Goal: Task Accomplishment & Management: Manage account settings

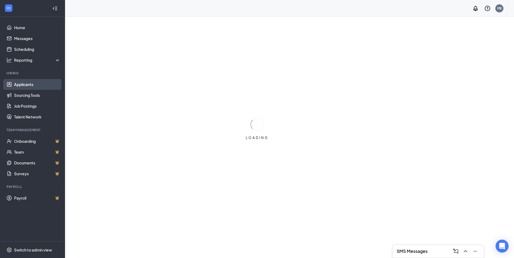
click at [27, 83] on link "Applicants" at bounding box center [37, 84] width 46 height 11
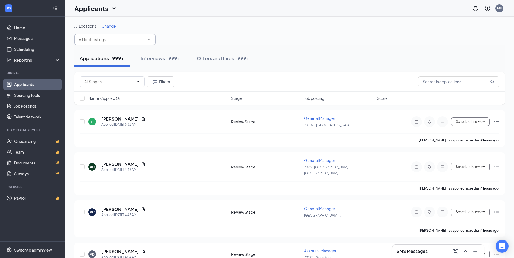
click at [111, 38] on input "text" at bounding box center [112, 40] width 66 height 6
click at [208, 34] on div "All Locations Change 700 No options" at bounding box center [289, 34] width 431 height 22
click at [107, 38] on input "700" at bounding box center [112, 40] width 66 height 6
type input "7"
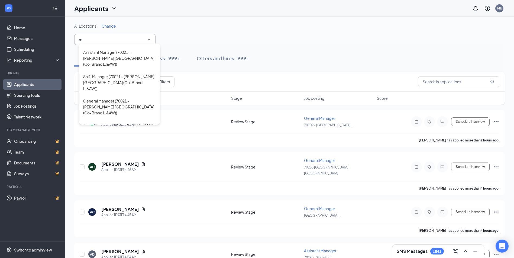
scroll to position [1139, 0]
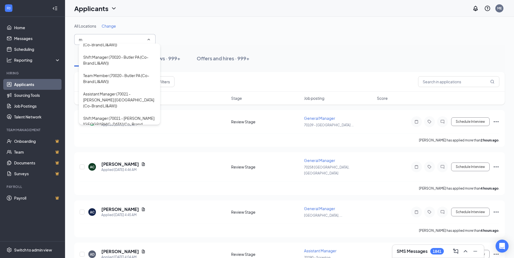
type input "Shift Manager (70023 - [GEOGRAPHIC_DATA] WV)"
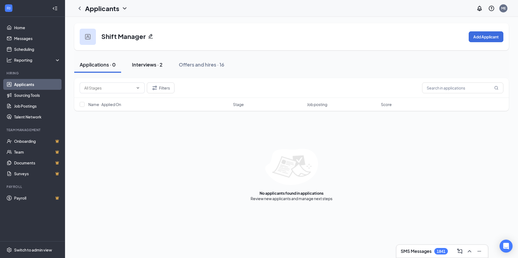
click at [145, 63] on div "Interviews · 2" at bounding box center [147, 64] width 31 height 7
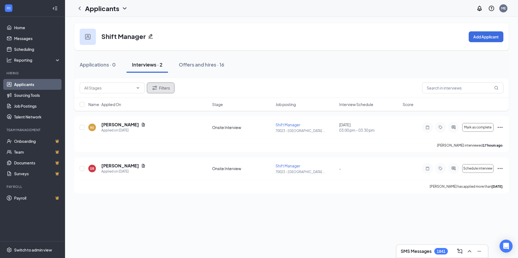
click at [163, 86] on button "Filters" at bounding box center [161, 88] width 28 height 11
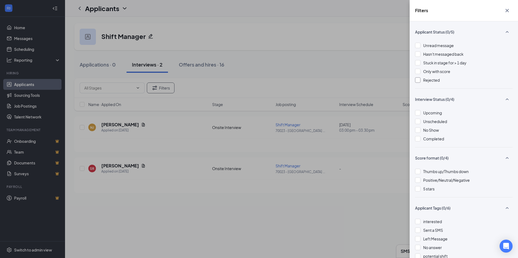
click at [433, 82] on span "Rejected" at bounding box center [431, 80] width 17 height 5
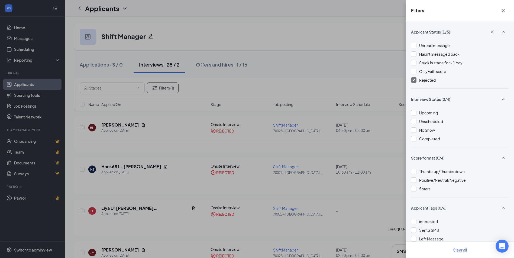
click at [504, 10] on icon "Cross" at bounding box center [503, 10] width 7 height 7
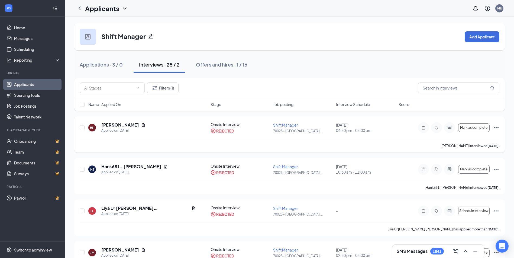
click at [496, 127] on icon "Ellipses" at bounding box center [496, 128] width 7 height 7
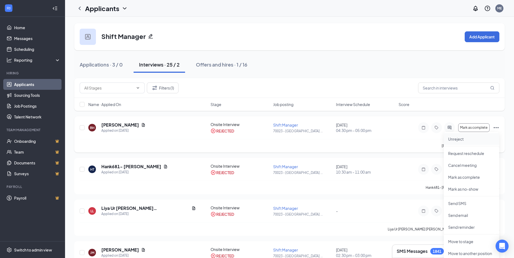
click at [473, 140] on p "Unreject" at bounding box center [471, 139] width 47 height 5
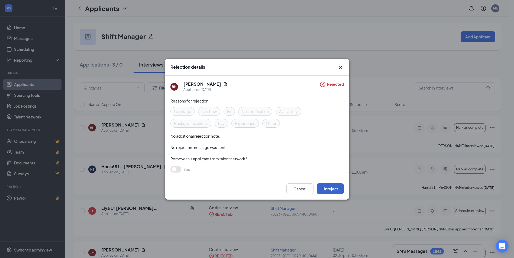
click at [329, 187] on button "Unreject" at bounding box center [330, 189] width 27 height 11
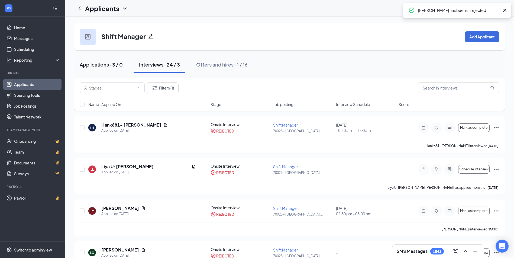
click at [112, 68] on div "Applications · 3 / 0" at bounding box center [101, 64] width 43 height 7
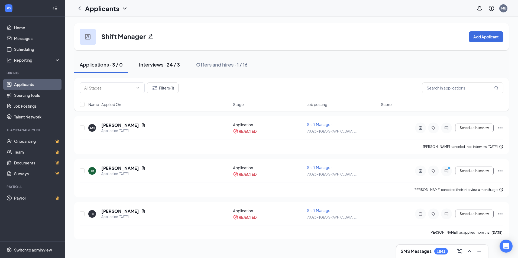
click at [157, 62] on div "Interviews · 24 / 3" at bounding box center [159, 64] width 41 height 7
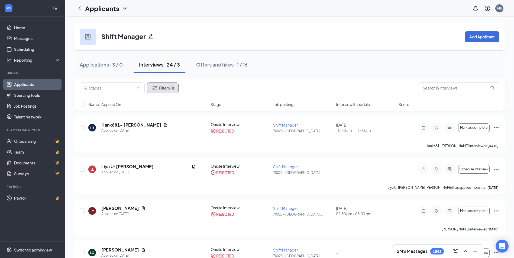
click at [169, 85] on button "Filters (1)" at bounding box center [163, 88] width 32 height 11
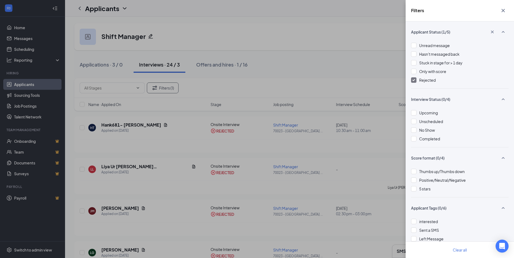
click at [413, 79] on img at bounding box center [413, 80] width 3 height 2
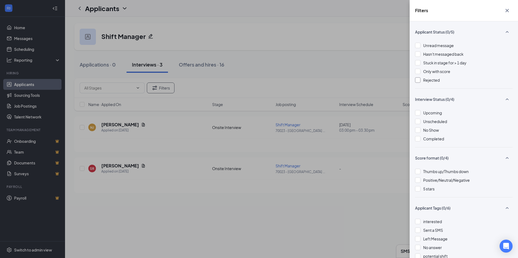
click at [346, 70] on div "Filters Applicant Status (0/5) Unread message Hasn't messaged back Stuck in sta…" at bounding box center [259, 129] width 518 height 258
click at [306, 68] on div "Filters Applicant Status (0/5) Unread message Hasn't messaged back Stuck in sta…" at bounding box center [259, 129] width 518 height 258
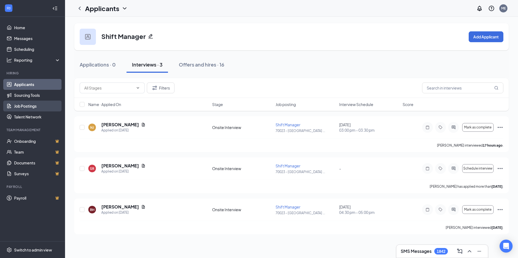
click at [40, 107] on link "Job Postings" at bounding box center [37, 106] width 46 height 11
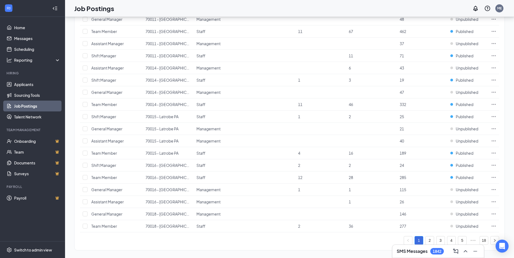
scroll to position [474, 0]
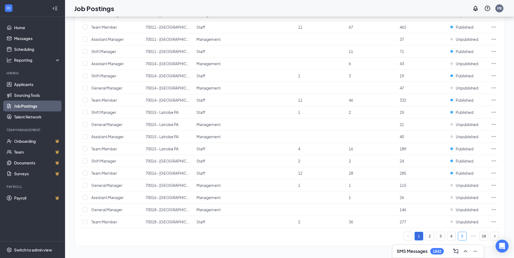
click at [460, 236] on link "5" at bounding box center [462, 236] width 8 height 8
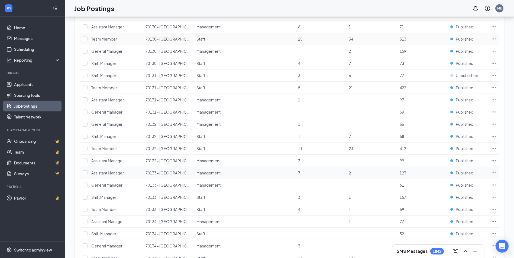
scroll to position [474, 0]
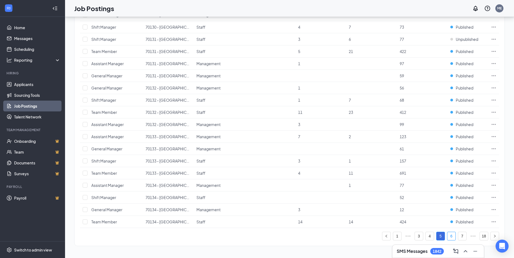
click at [449, 236] on link "6" at bounding box center [451, 236] width 8 height 8
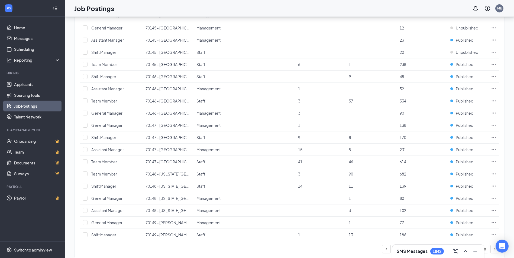
scroll to position [474, 0]
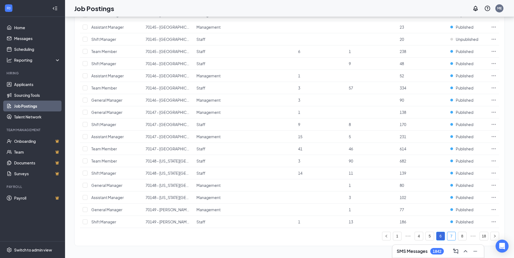
click at [453, 236] on link "7" at bounding box center [451, 236] width 8 height 8
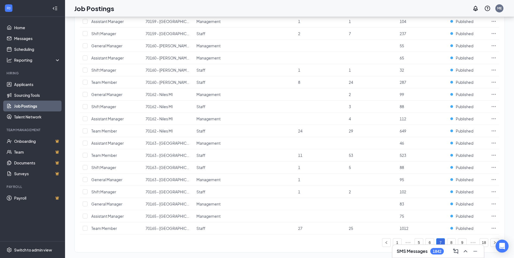
scroll to position [474, 0]
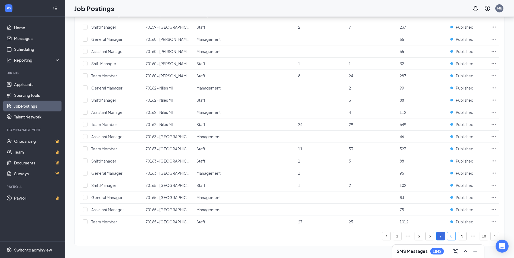
click at [450, 233] on link "8" at bounding box center [451, 236] width 8 height 8
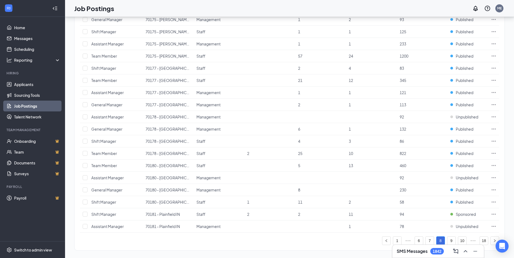
scroll to position [474, 0]
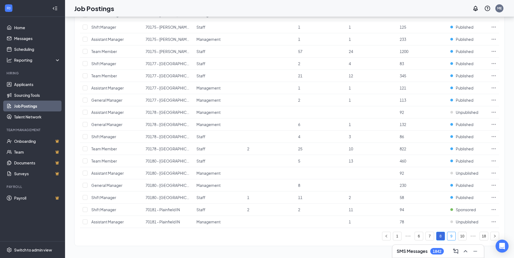
click at [454, 235] on link "9" at bounding box center [451, 236] width 8 height 8
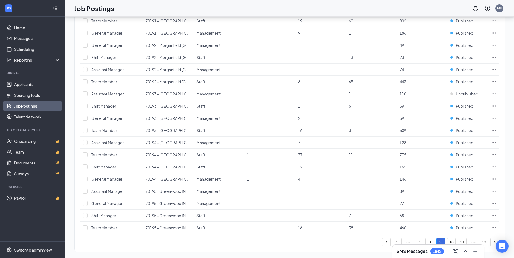
scroll to position [474, 0]
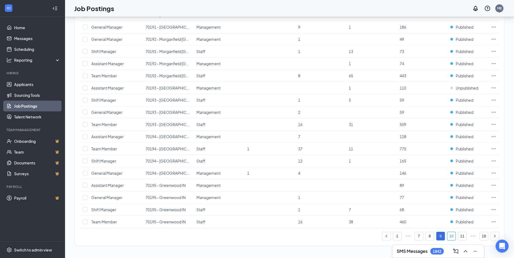
click at [453, 238] on link "10" at bounding box center [451, 236] width 8 height 8
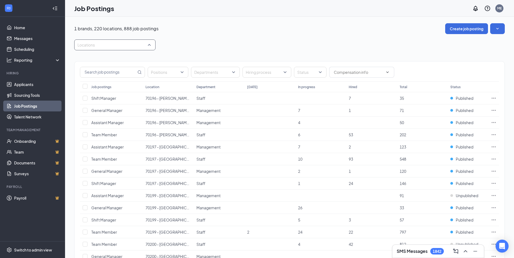
click at [98, 44] on div at bounding box center [112, 45] width 73 height 9
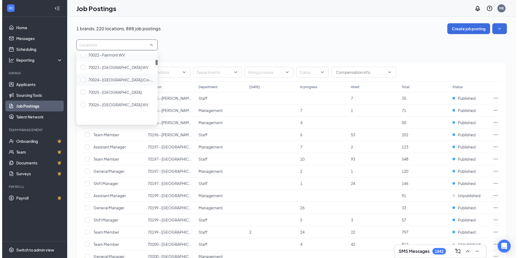
scroll to position [190, 0]
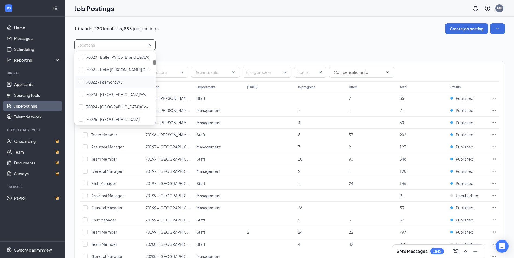
click at [101, 82] on span "70022 - Fairmont WV" at bounding box center [104, 82] width 37 height 5
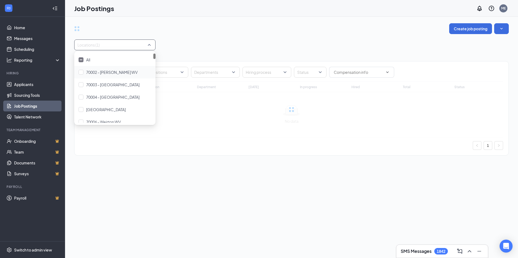
click at [193, 43] on div "Locations (1)" at bounding box center [291, 45] width 435 height 11
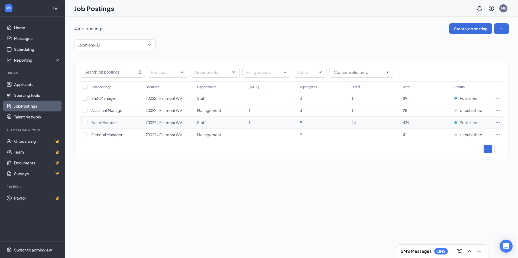
click at [496, 121] on icon "Ellipses" at bounding box center [497, 122] width 5 height 5
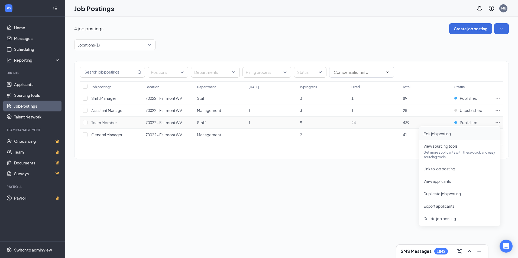
click at [441, 133] on span "Edit job posting" at bounding box center [437, 133] width 27 height 5
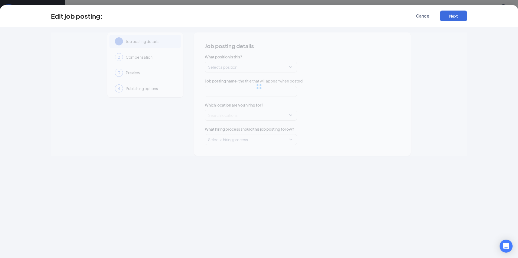
type input "Team Member"
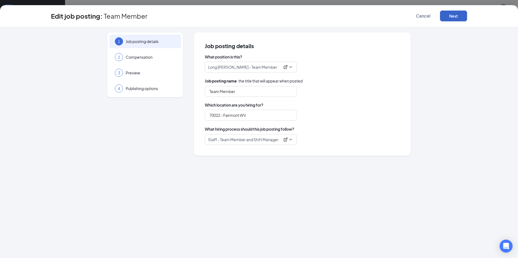
click at [445, 17] on button "Next" at bounding box center [453, 16] width 27 height 11
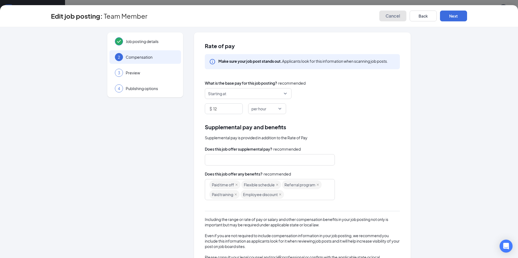
click at [393, 17] on span "Cancel" at bounding box center [393, 15] width 15 height 5
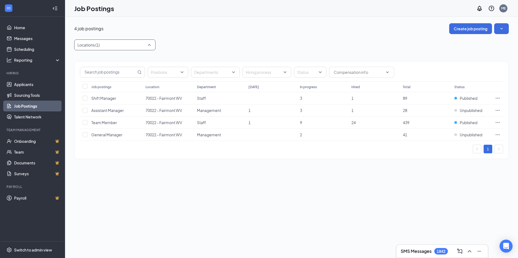
click at [107, 44] on div at bounding box center [112, 45] width 73 height 9
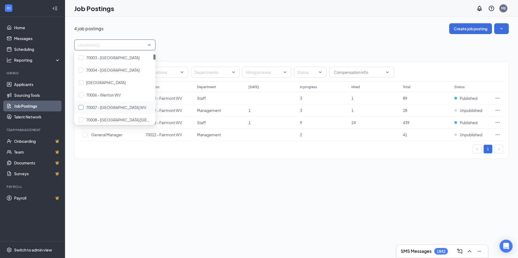
click at [98, 105] on span "70007 - [GEOGRAPHIC_DATA] WV" at bounding box center [116, 107] width 60 height 5
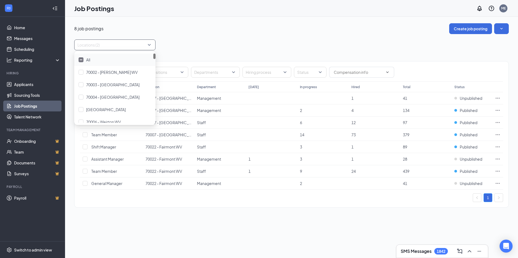
click at [336, 47] on div "Locations (2)" at bounding box center [291, 45] width 435 height 11
click at [497, 136] on icon "Ellipses" at bounding box center [497, 134] width 5 height 5
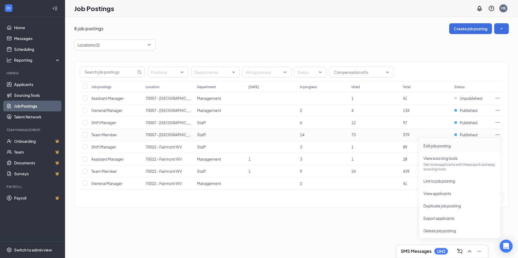
click at [439, 149] on li "Edit job posting" at bounding box center [459, 146] width 81 height 12
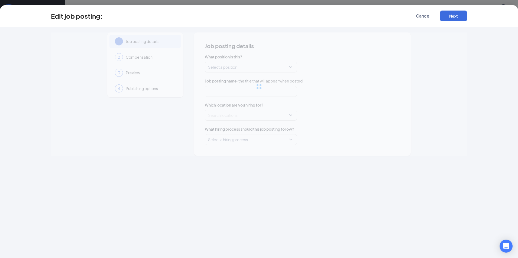
type input "Team Member"
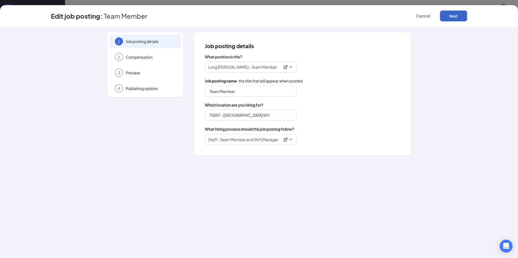
click at [448, 15] on button "Next" at bounding box center [453, 16] width 27 height 11
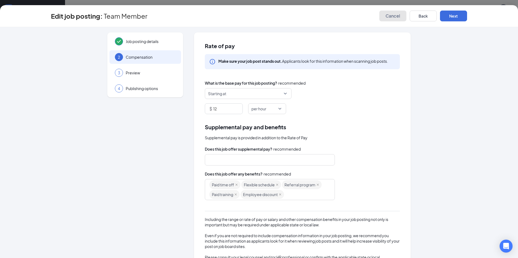
click at [382, 14] on button "Cancel" at bounding box center [392, 16] width 27 height 11
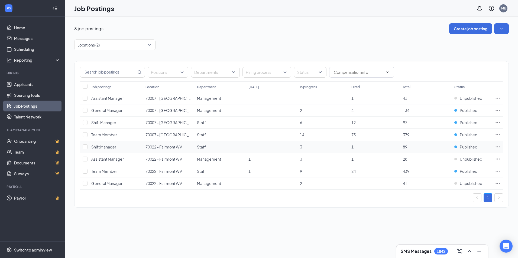
click at [496, 147] on icon "Ellipses" at bounding box center [498, 147] width 4 height 1
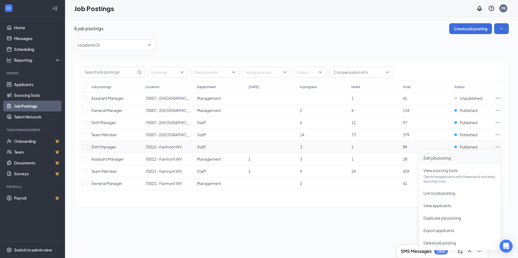
click at [433, 159] on span "Edit job posting" at bounding box center [437, 158] width 27 height 5
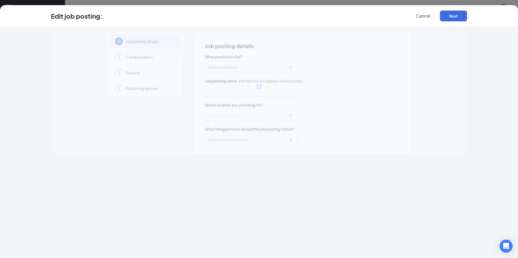
type input "Shift Manager"
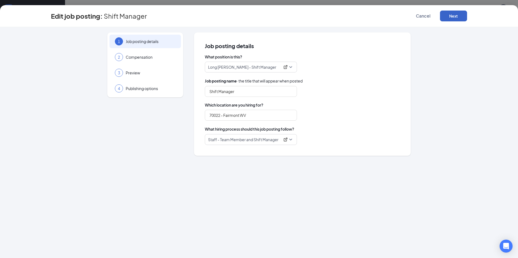
click at [449, 17] on button "Next" at bounding box center [453, 16] width 27 height 11
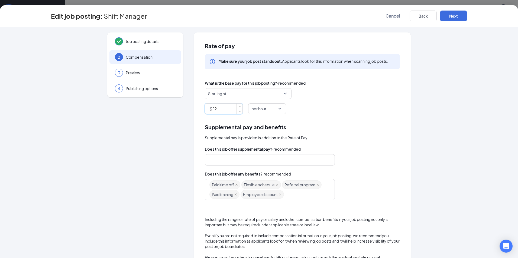
drag, startPoint x: 230, startPoint y: 111, endPoint x: 187, endPoint y: 111, distance: 43.6
click at [187, 111] on div "Job posting details 2 Compensation 3 Preview 4 Publishing options Rate of pay M…" at bounding box center [259, 160] width 416 height 255
type input "14"
click at [460, 18] on button "Next" at bounding box center [453, 16] width 27 height 11
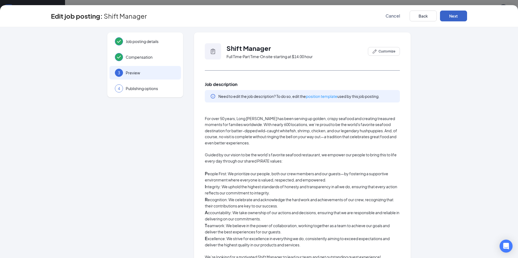
click at [460, 18] on button "Next" at bounding box center [453, 16] width 27 height 11
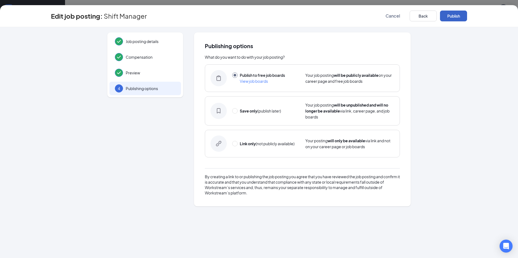
click at [460, 18] on button "Publish" at bounding box center [453, 16] width 27 height 11
